Goal: Entertainment & Leisure: Consume media (video, audio)

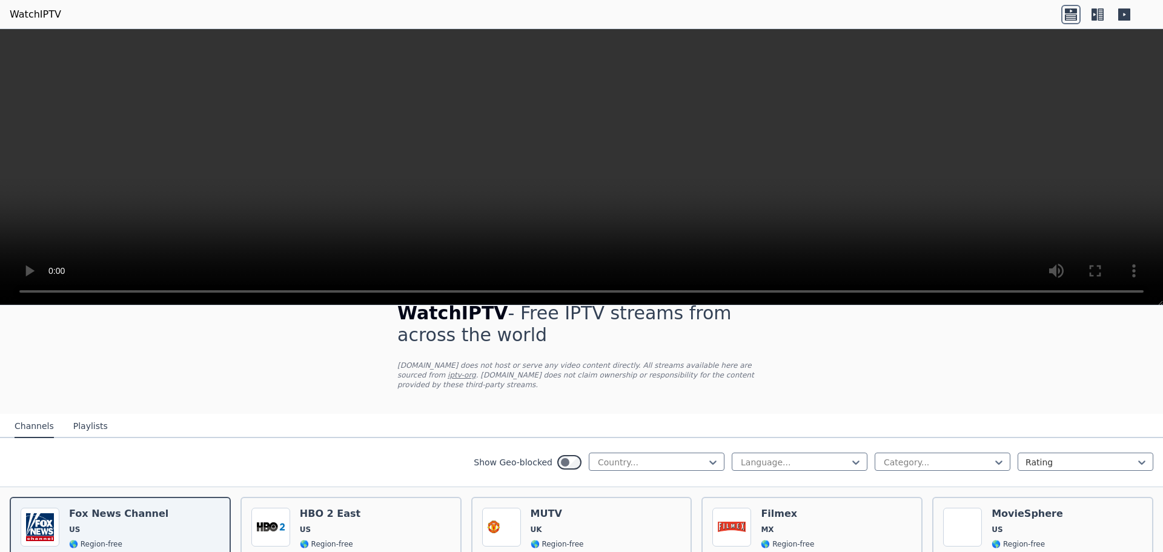
scroll to position [194, 0]
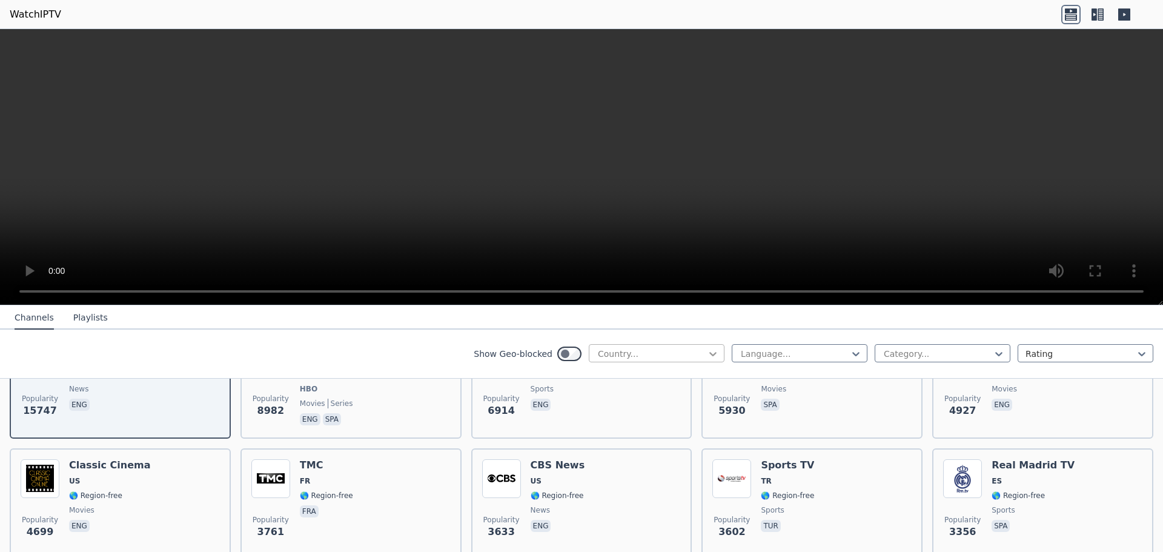
click at [707, 350] on icon at bounding box center [713, 354] width 12 height 12
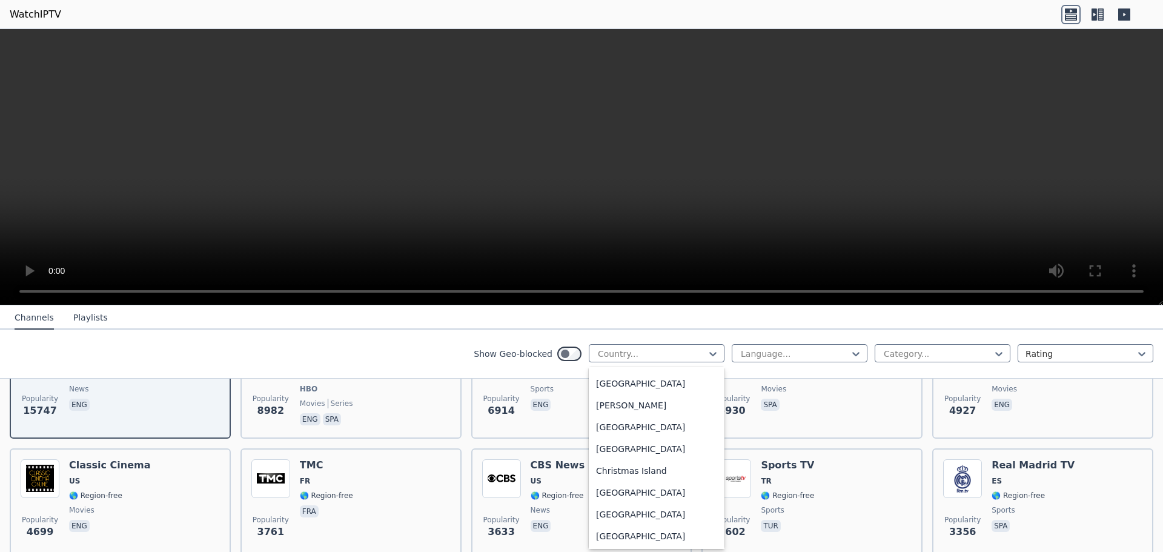
scroll to position [624, 0]
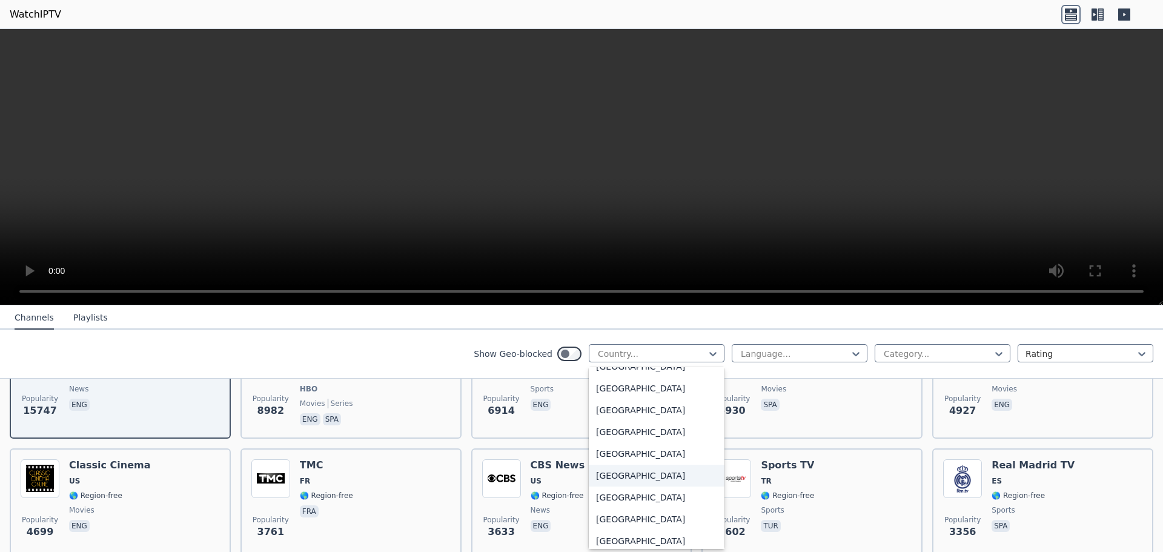
click at [606, 472] on div "[GEOGRAPHIC_DATA]" at bounding box center [657, 476] width 136 height 22
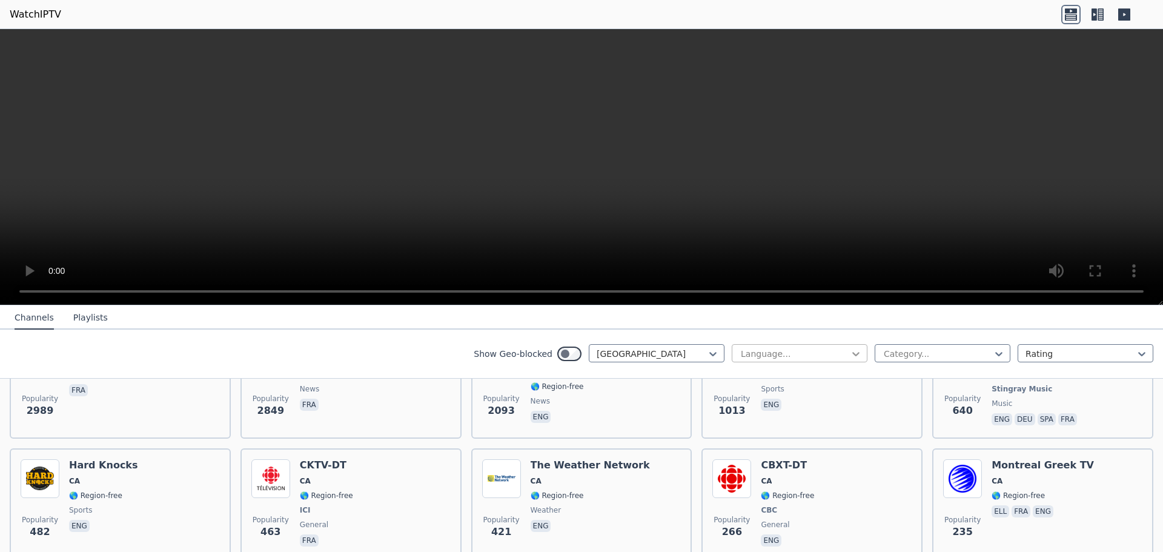
click at [850, 356] on icon at bounding box center [856, 354] width 12 height 12
click at [761, 451] on div "French" at bounding box center [800, 446] width 136 height 22
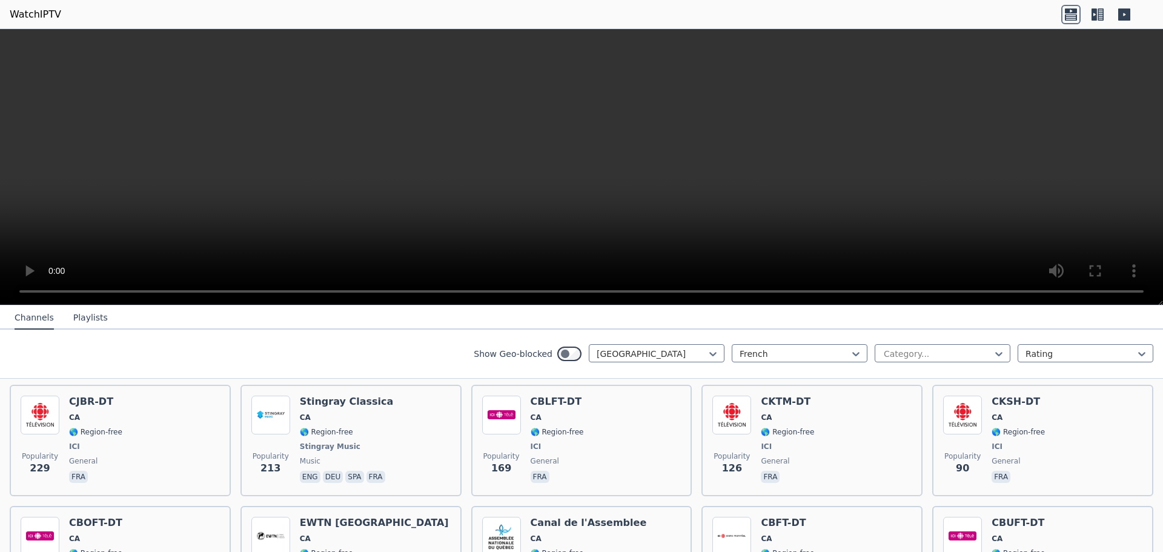
scroll to position [141, 0]
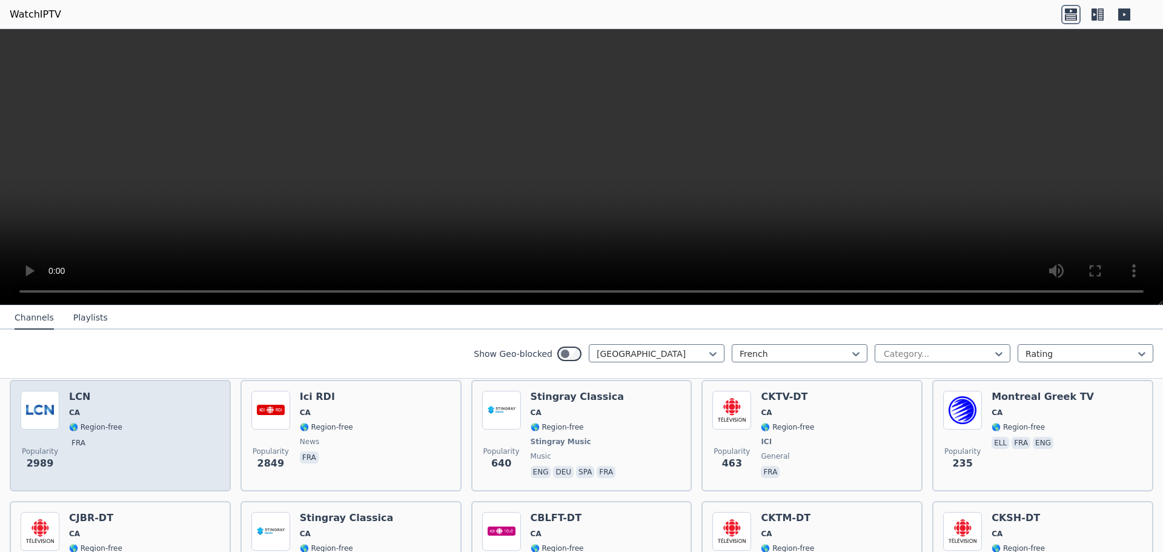
click at [78, 425] on span "🌎 Region-free" at bounding box center [95, 427] width 53 height 10
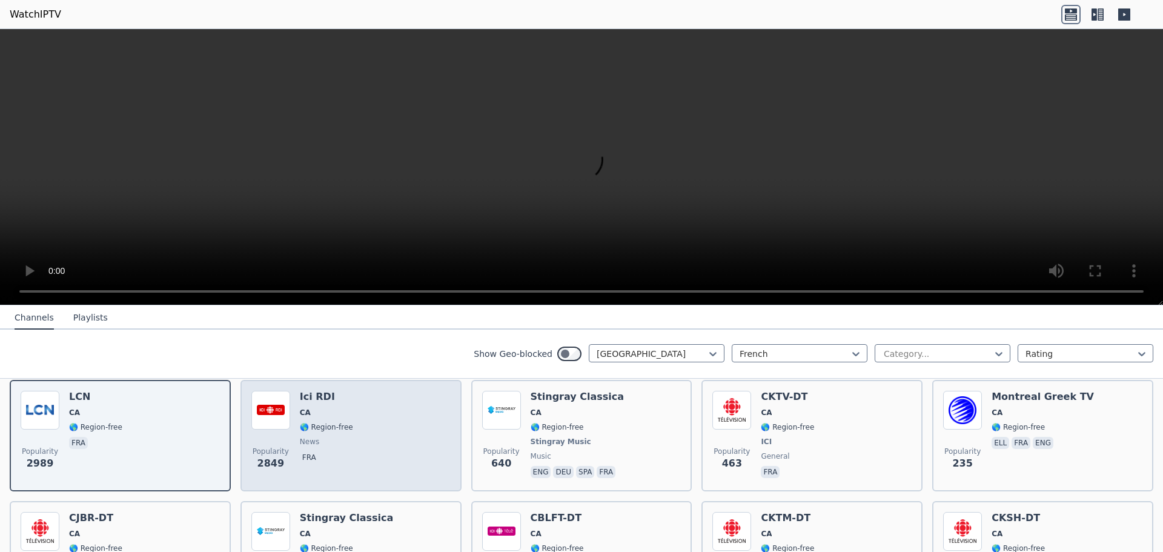
click at [393, 415] on div "Popularity [STREET_ADDRESS] 🌎 Region-free news fra" at bounding box center [350, 436] width 199 height 90
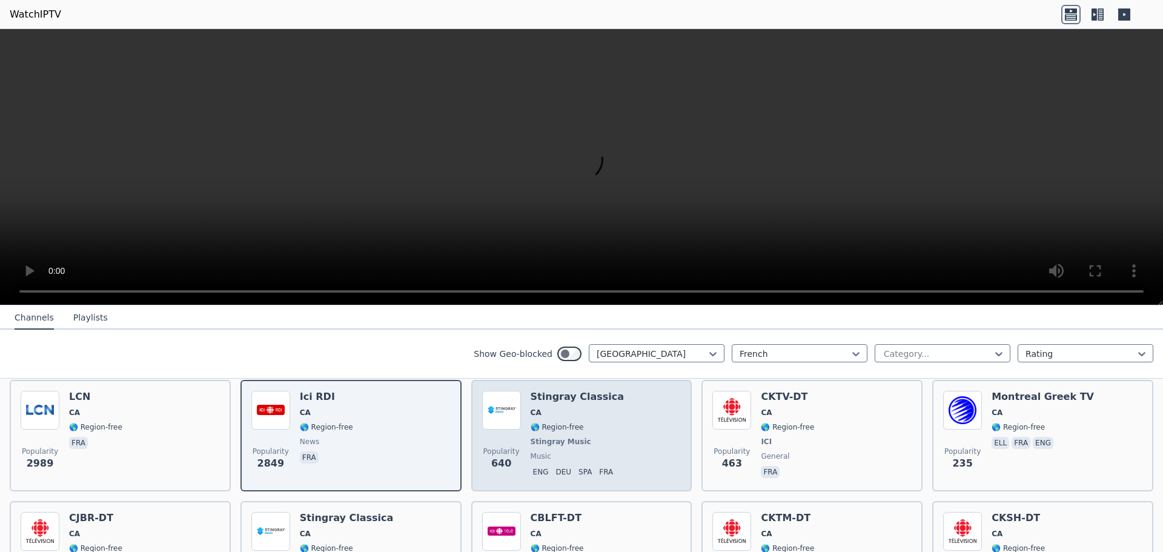
click at [624, 432] on div "Popularity 640 Stingray Classica CA 🌎 Region-free Stingray Music music eng deu …" at bounding box center [581, 436] width 199 height 90
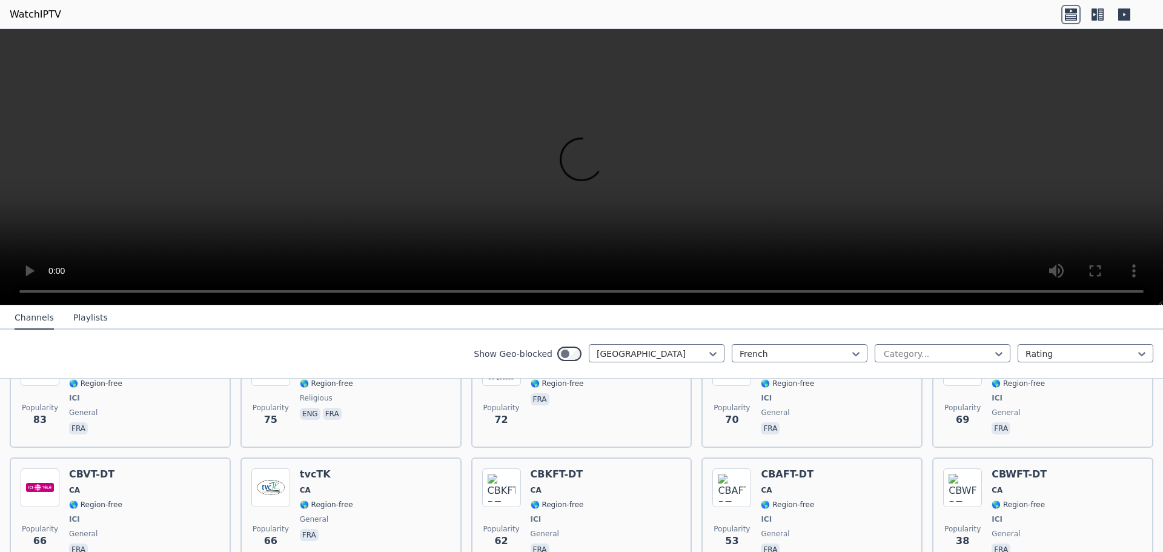
scroll to position [494, 0]
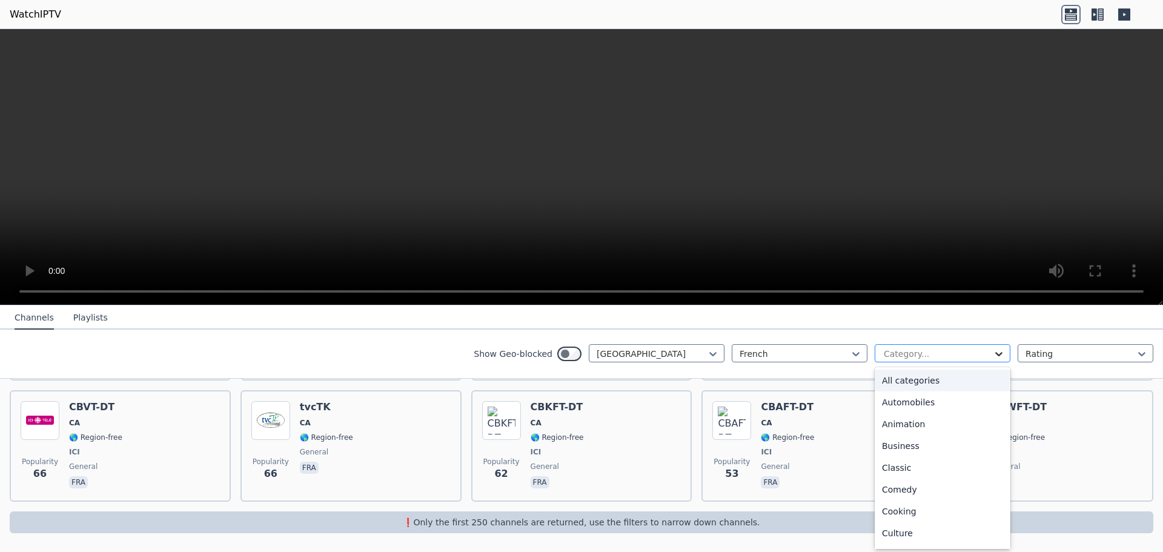
click at [993, 348] on icon at bounding box center [999, 354] width 12 height 12
click at [850, 356] on icon at bounding box center [856, 354] width 12 height 12
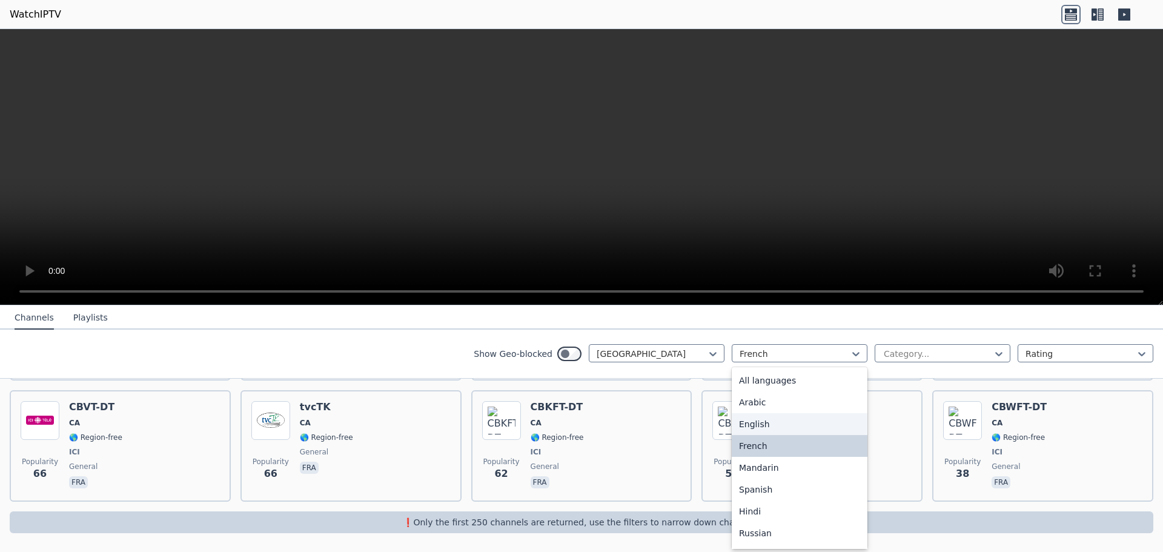
click at [772, 422] on div "English" at bounding box center [800, 424] width 136 height 22
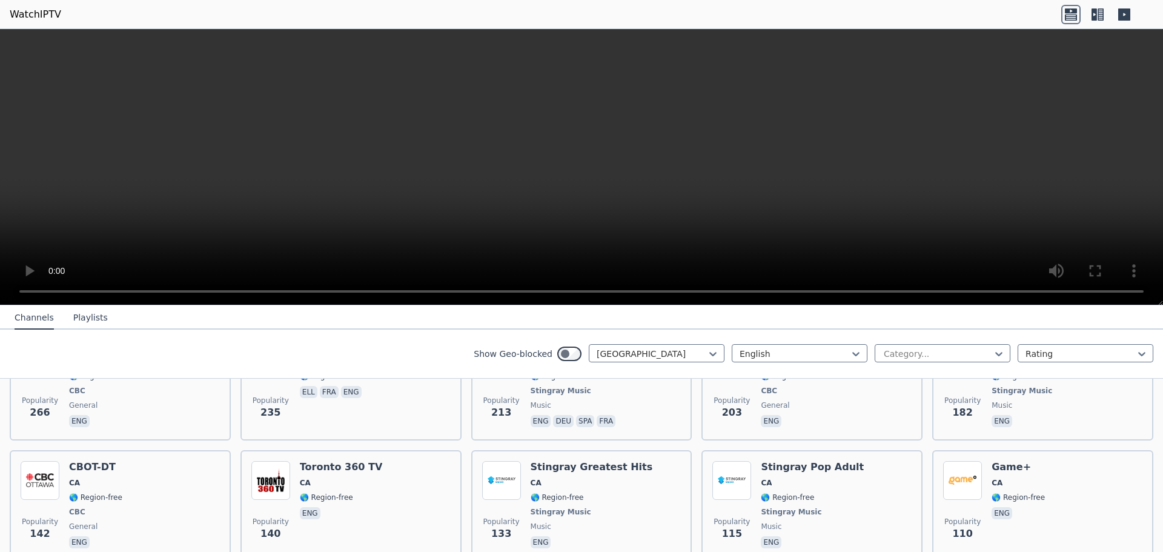
scroll to position [194, 0]
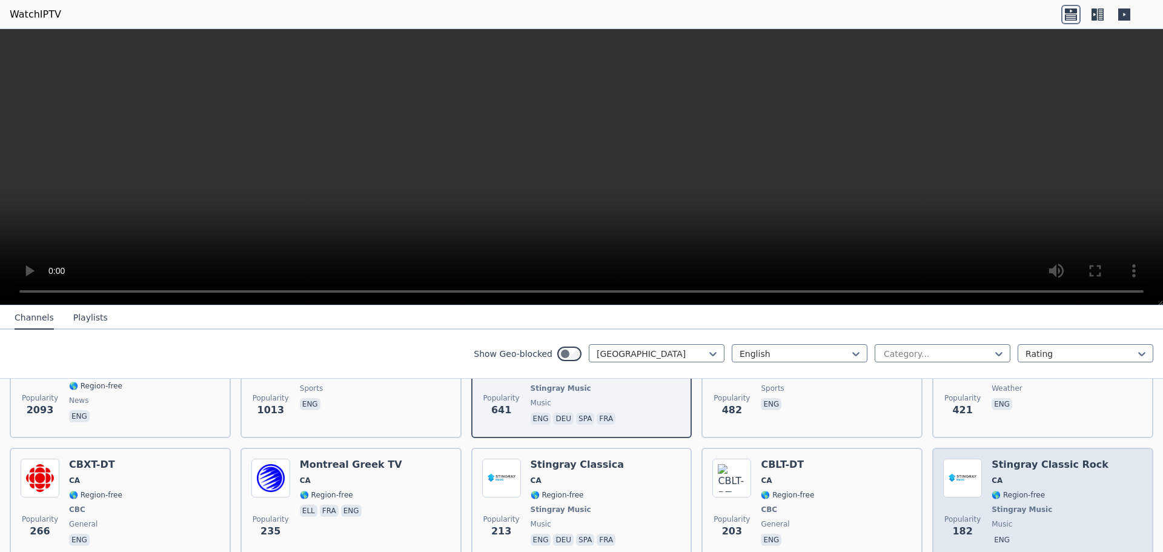
click at [1046, 492] on span "🌎 Region-free" at bounding box center [1049, 495] width 117 height 10
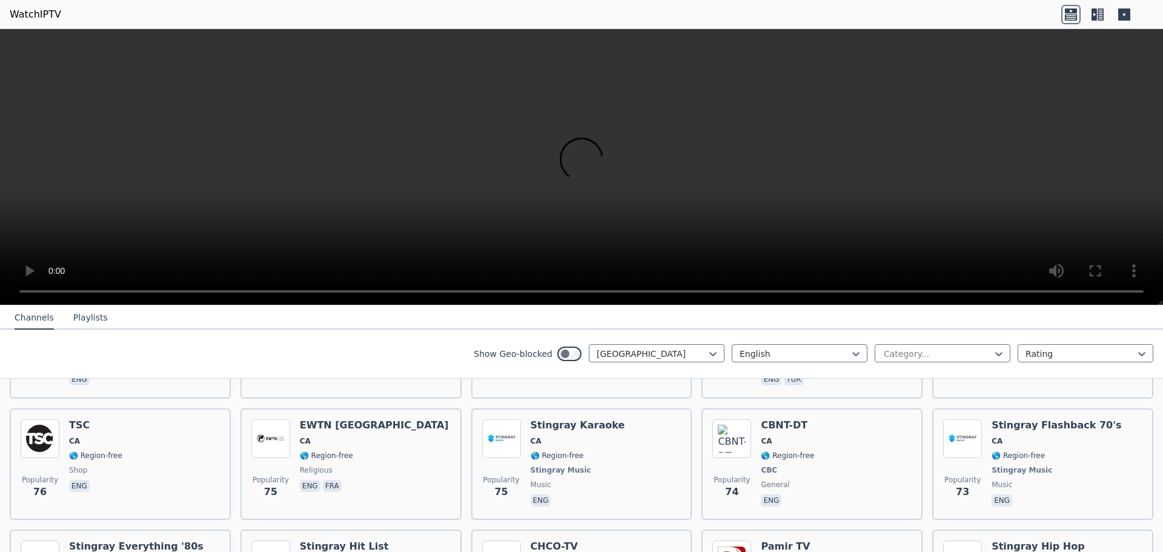
scroll to position [899, 0]
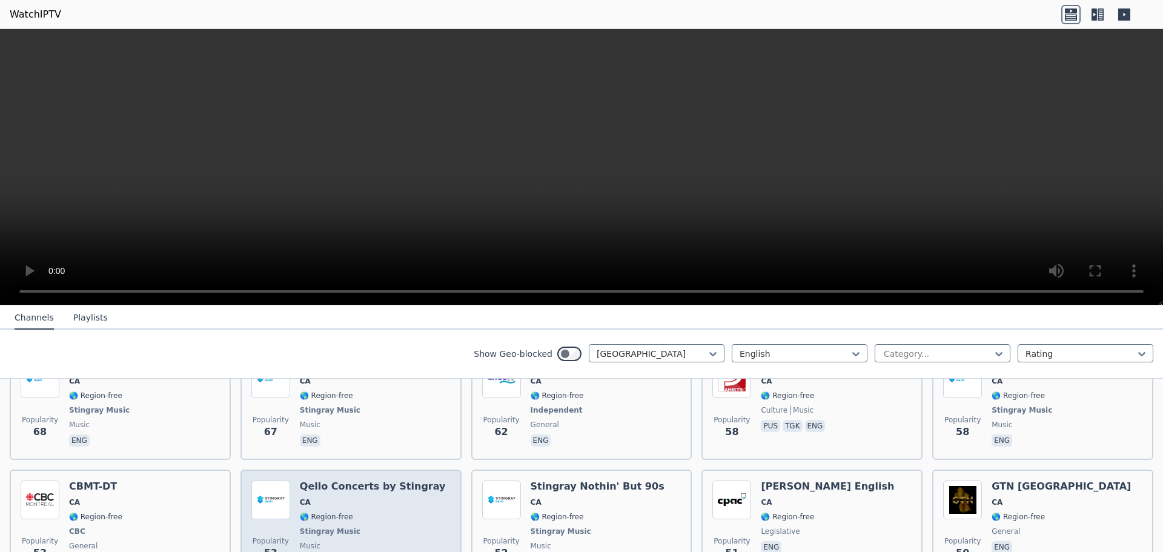
click at [314, 491] on h6 "Qello Concerts by Stingray" at bounding box center [373, 486] width 146 height 12
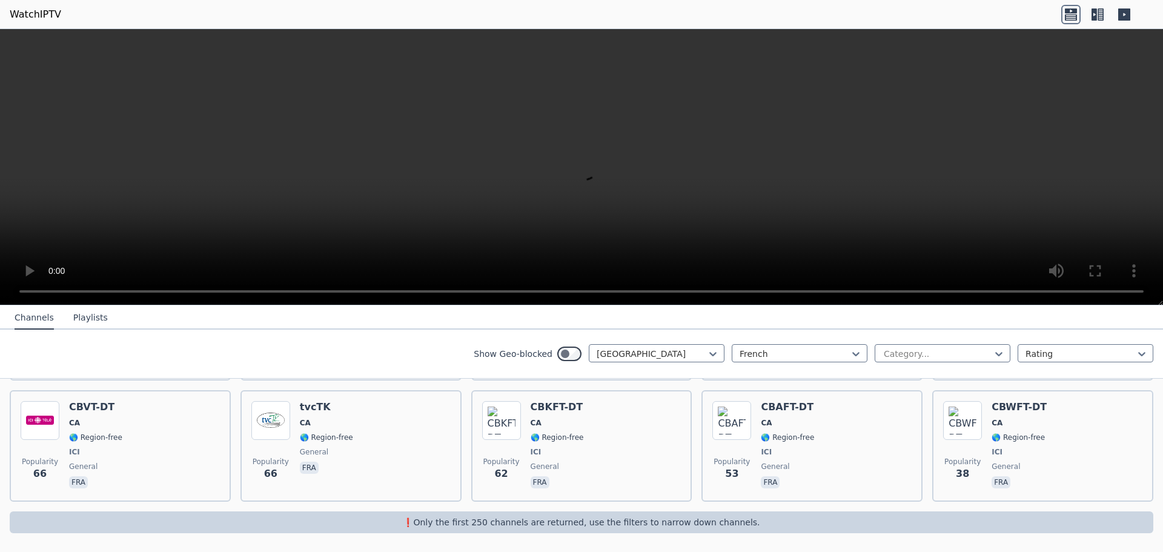
scroll to position [494, 0]
